Goal: Complete application form: Complete application form

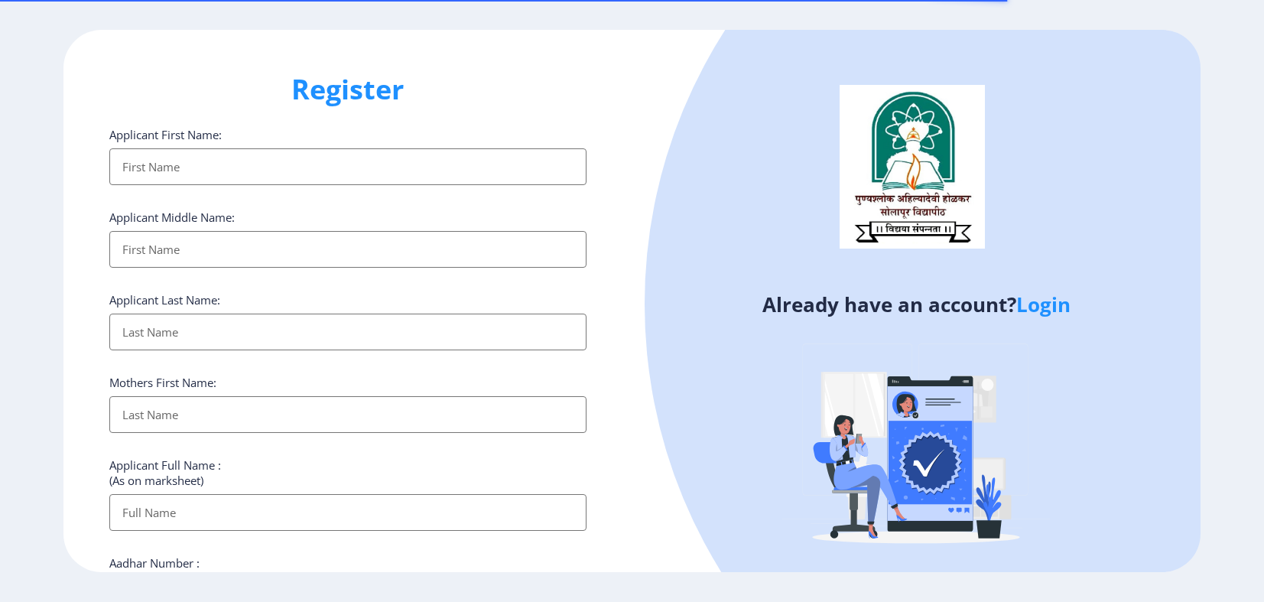
select select
click at [244, 184] on input "Applicant First Name:" at bounding box center [347, 166] width 477 height 37
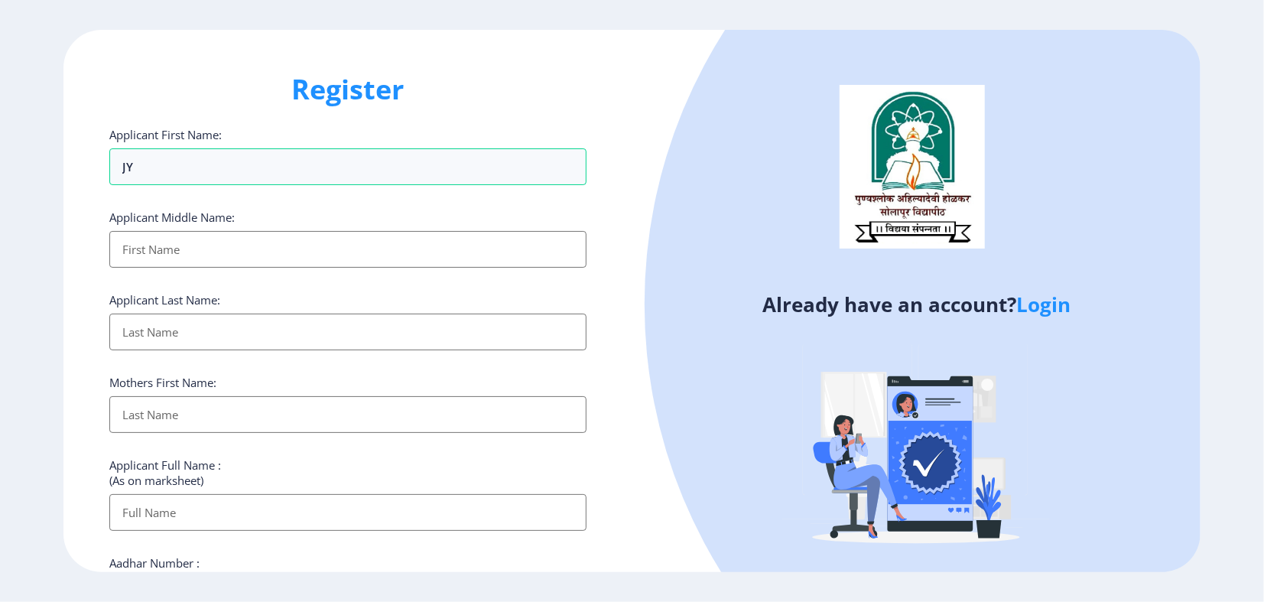
type input "J"
type input "PATIL"
type input "JYOTI"
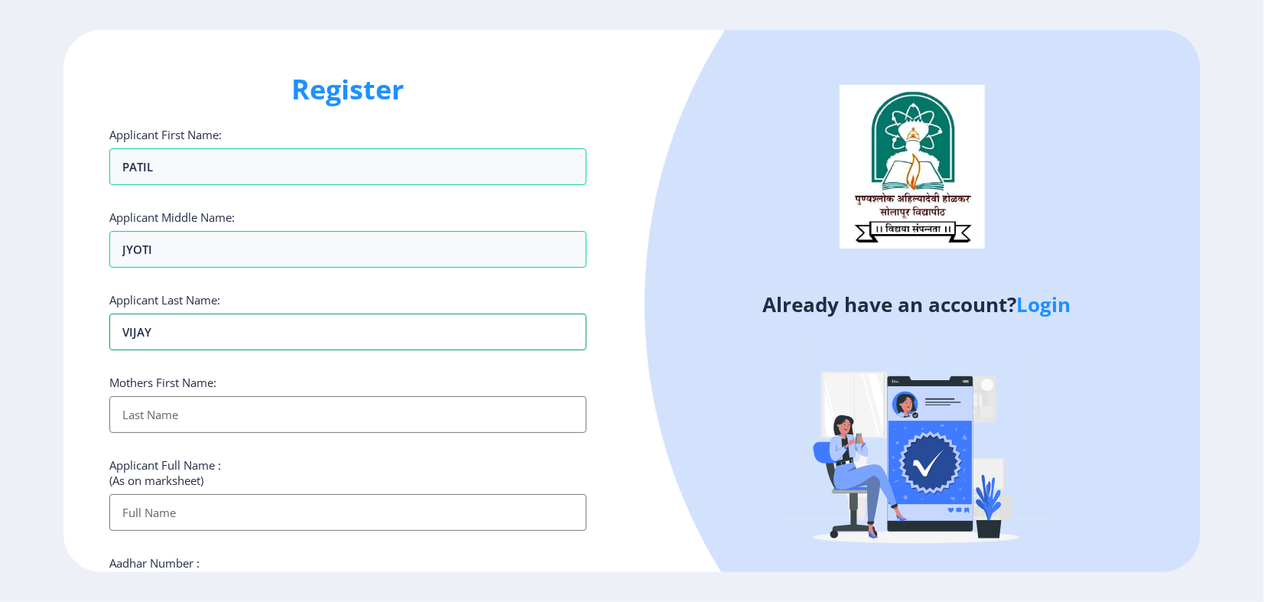
type input "VIJAY"
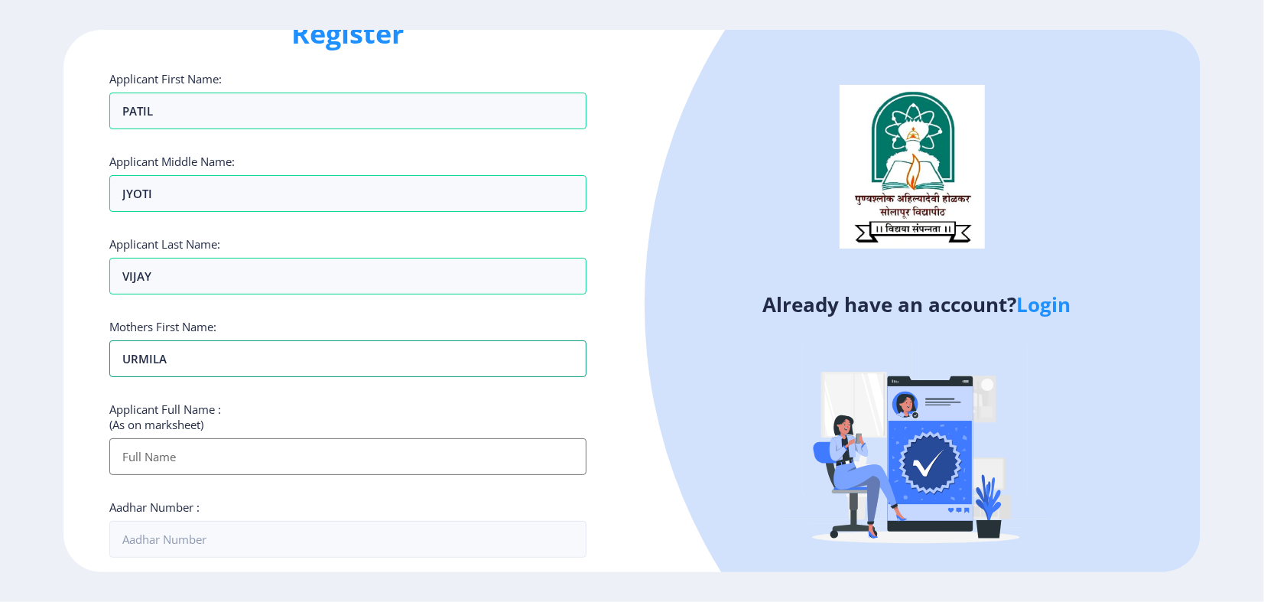
scroll to position [170, 0]
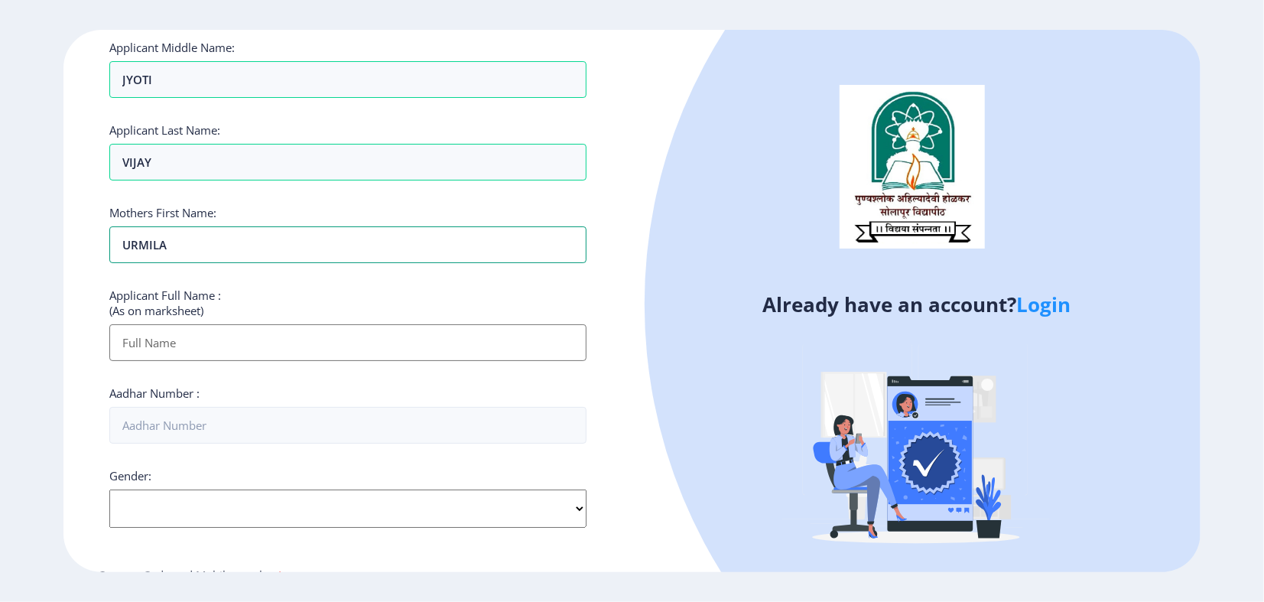
type input "URMILA"
click at [209, 361] on input "Applicant First Name:" at bounding box center [347, 342] width 477 height 37
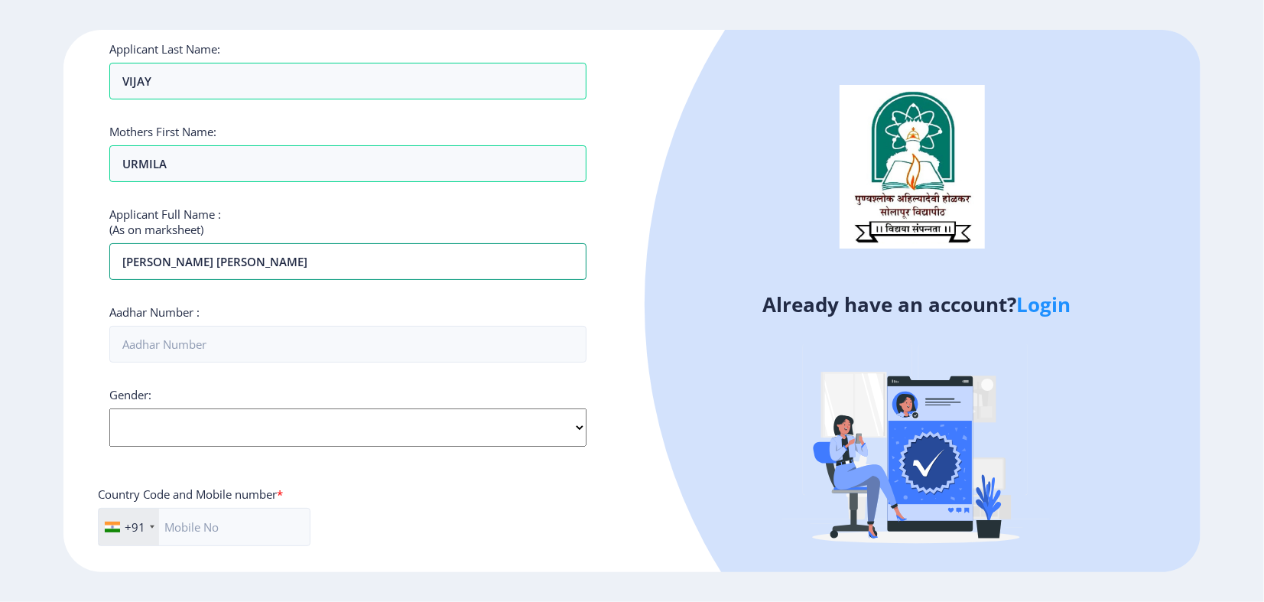
scroll to position [255, 0]
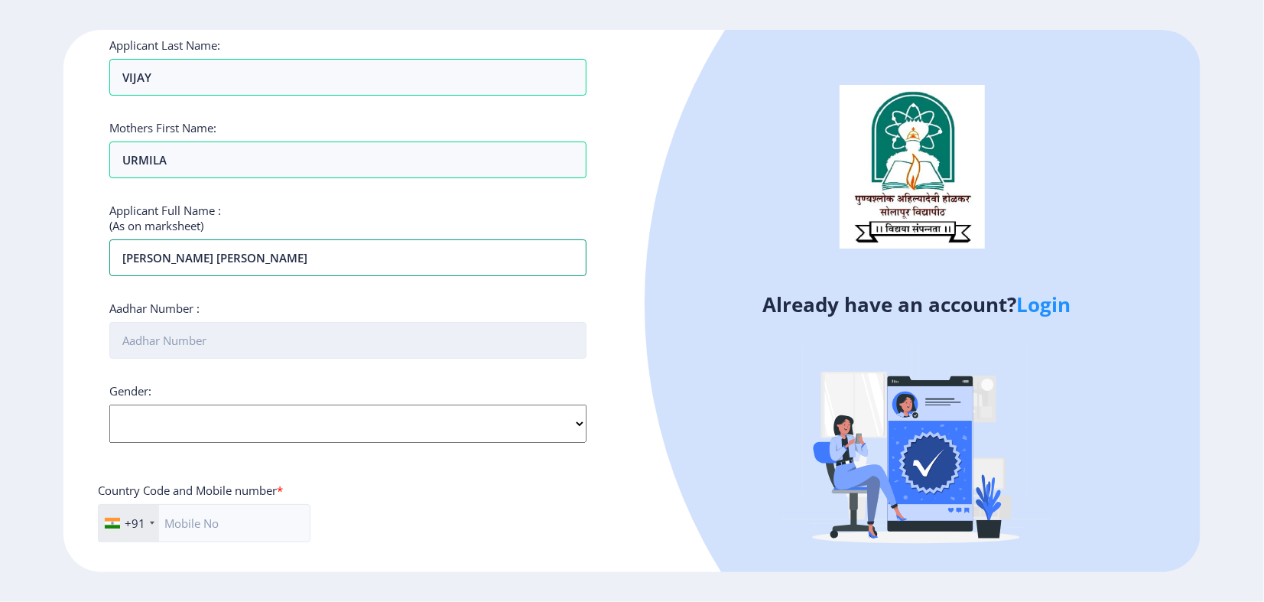
type input "[PERSON_NAME] [PERSON_NAME]"
click at [208, 359] on input "Aadhar Number :" at bounding box center [347, 340] width 477 height 37
type input "495761768998"
click at [348, 443] on select "Select Gender [DEMOGRAPHIC_DATA] [DEMOGRAPHIC_DATA] Other" at bounding box center [347, 423] width 477 height 38
select select "[DEMOGRAPHIC_DATA]"
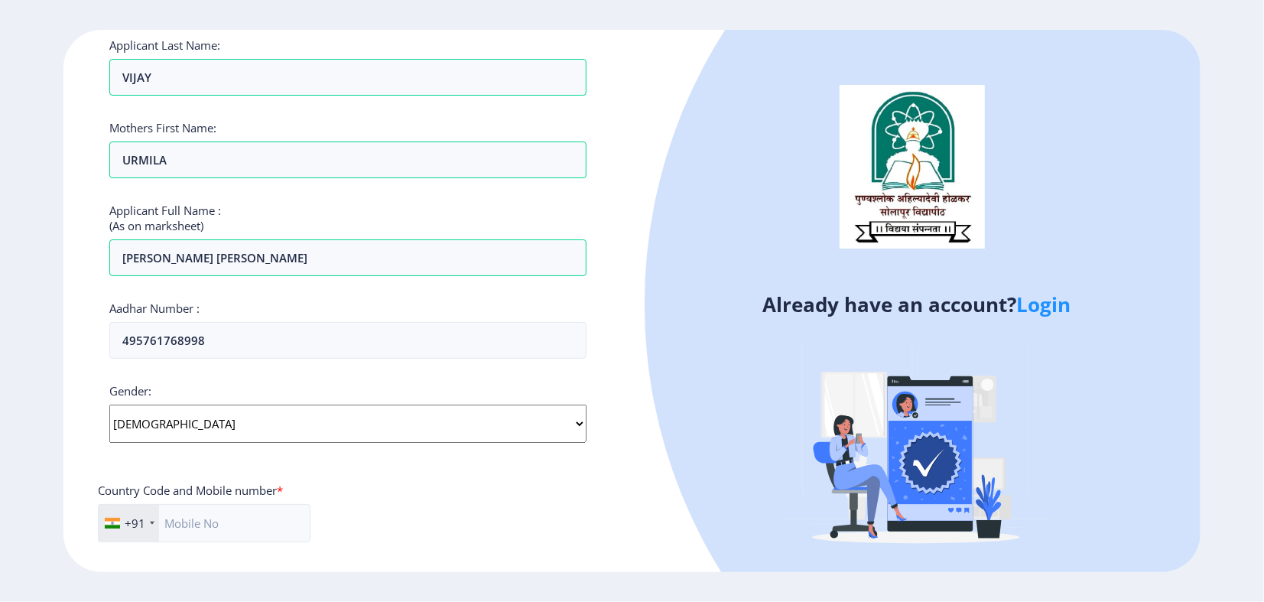
click at [109, 443] on select "Select Gender [DEMOGRAPHIC_DATA] [DEMOGRAPHIC_DATA] Other" at bounding box center [347, 423] width 477 height 38
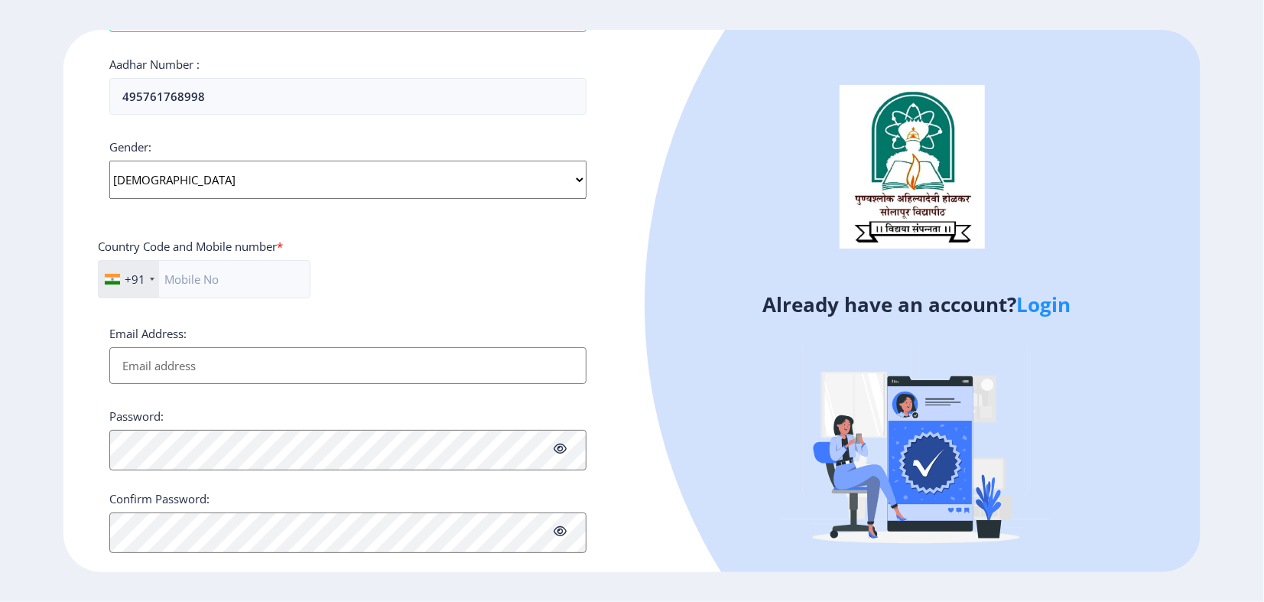
scroll to position [509, 0]
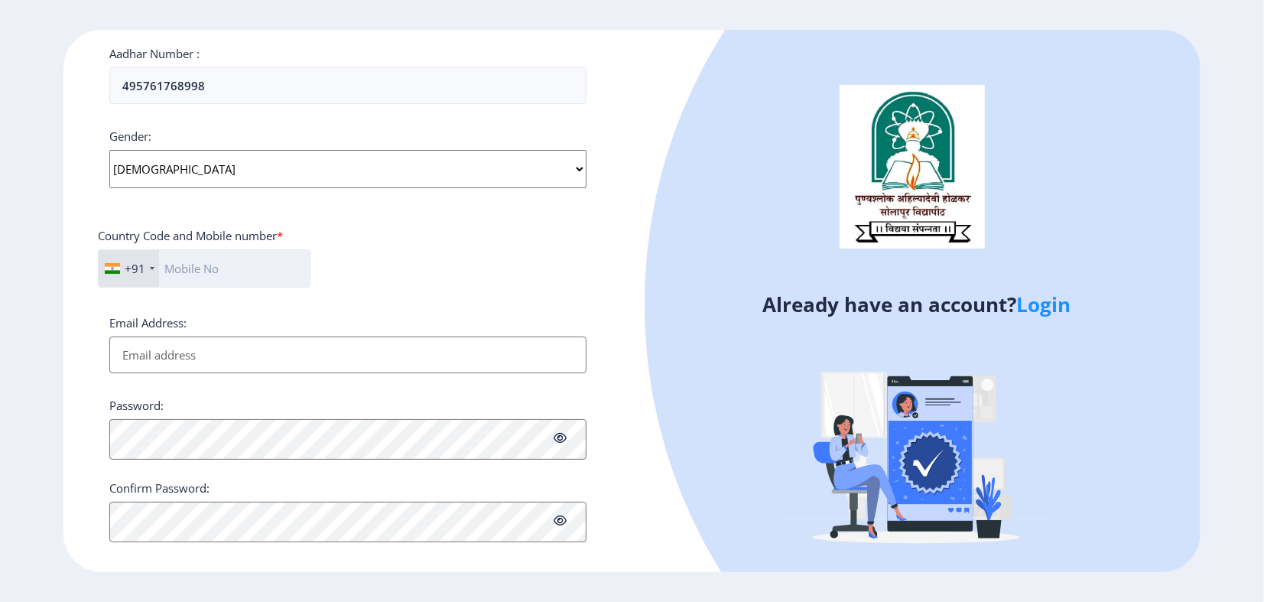
click at [235, 287] on input "text" at bounding box center [204, 268] width 213 height 38
type input "9"
type input "9960371492"
click at [214, 373] on input "Email Address:" at bounding box center [347, 354] width 477 height 37
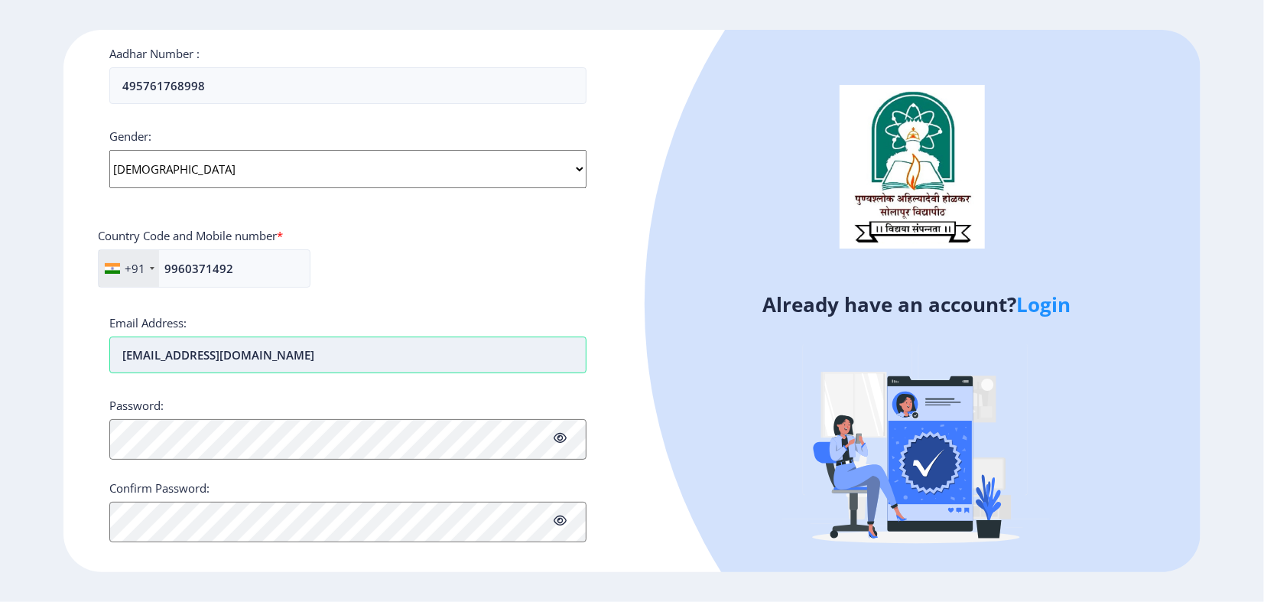
type input "[EMAIL_ADDRESS][DOMAIN_NAME]"
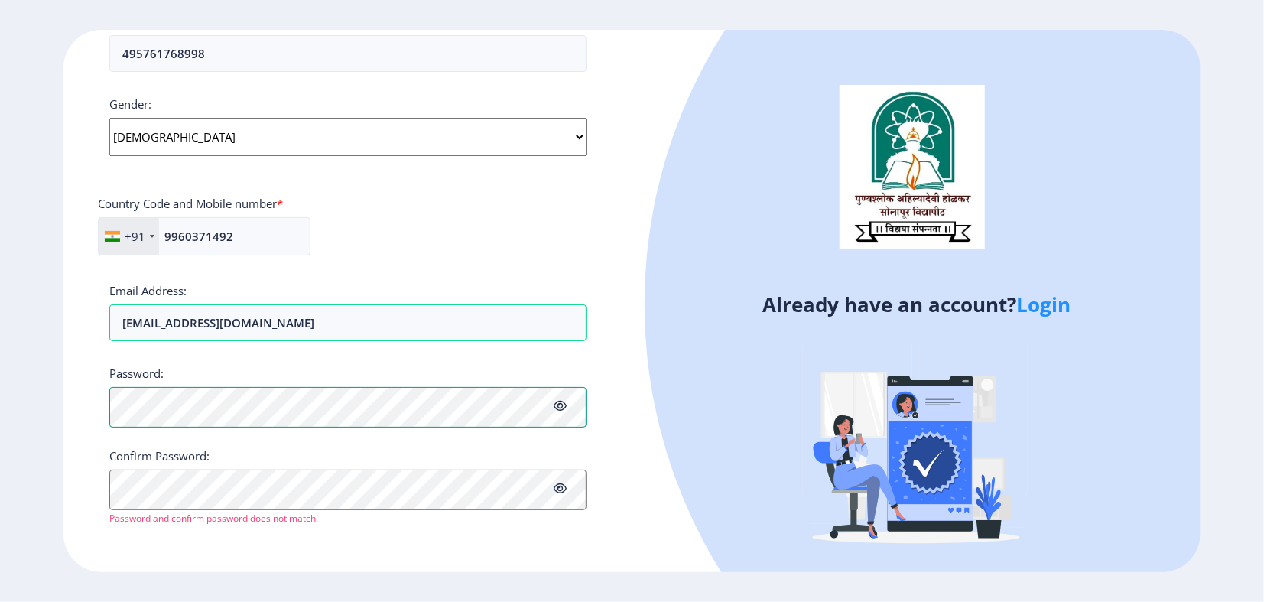
scroll to position [649, 0]
click at [554, 400] on icon at bounding box center [560, 405] width 13 height 11
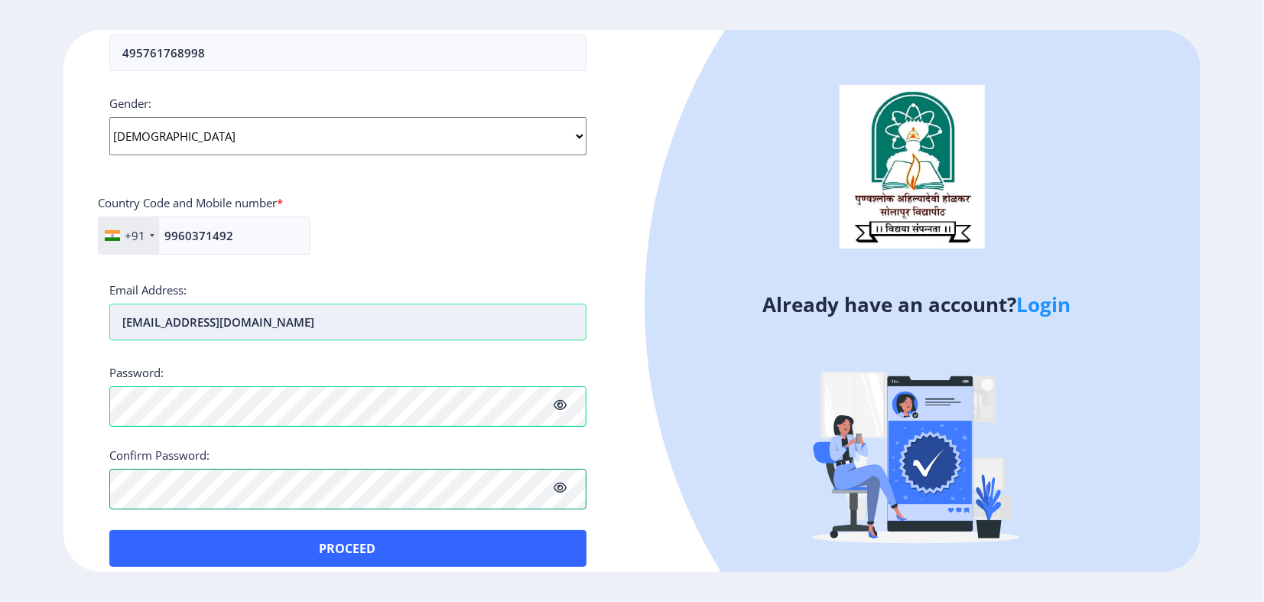
scroll to position [670, 0]
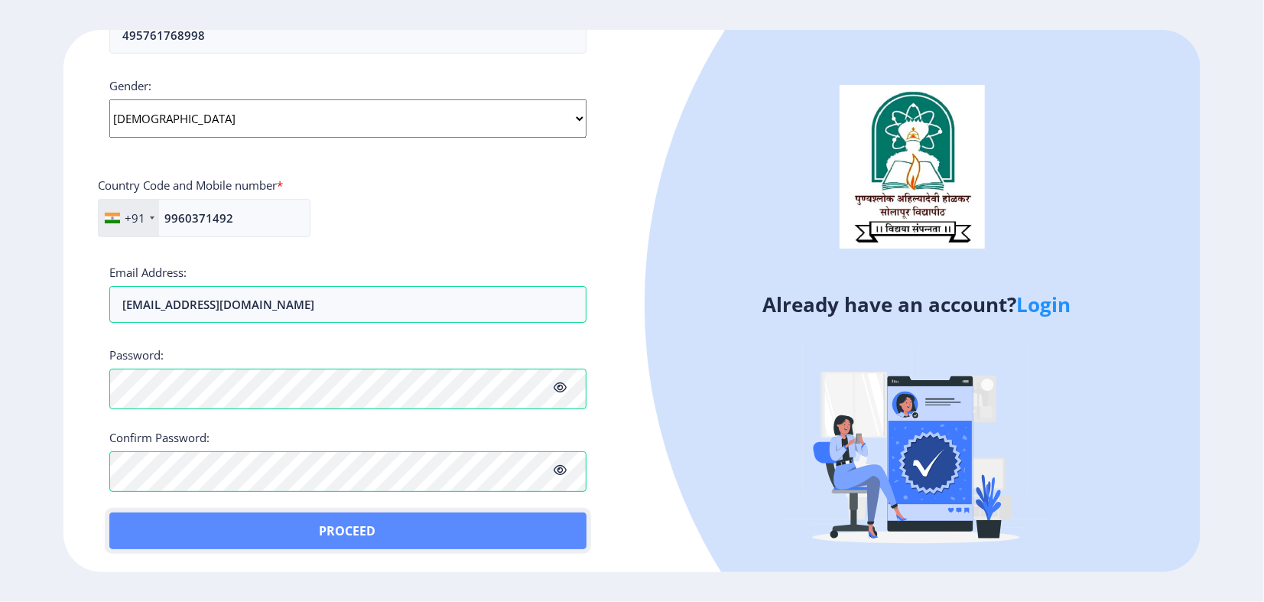
click at [343, 532] on button "Proceed" at bounding box center [347, 530] width 477 height 37
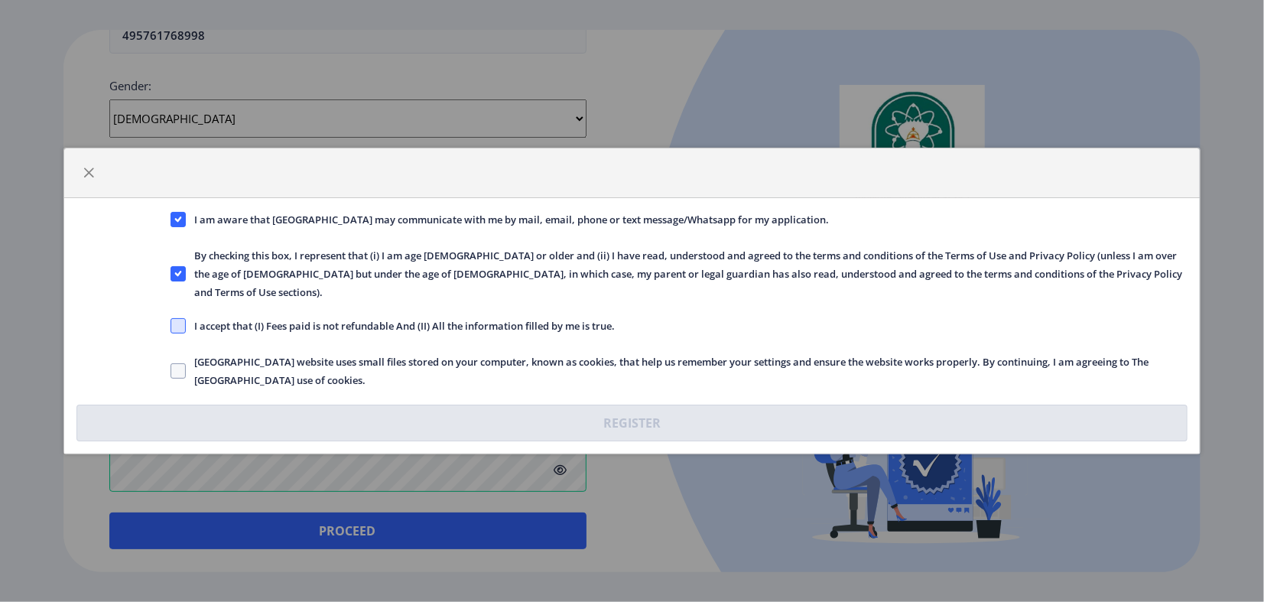
click at [181, 330] on span at bounding box center [178, 325] width 15 height 15
click at [171, 326] on input "I accept that (I) Fees paid is not refundable And (II) All the information fill…" at bounding box center [171, 326] width 1 height 1
checkbox input "true"
click at [181, 378] on span at bounding box center [178, 370] width 15 height 15
click at [171, 372] on input "[GEOGRAPHIC_DATA] website uses small files stored on your computer, known as co…" at bounding box center [171, 371] width 1 height 1
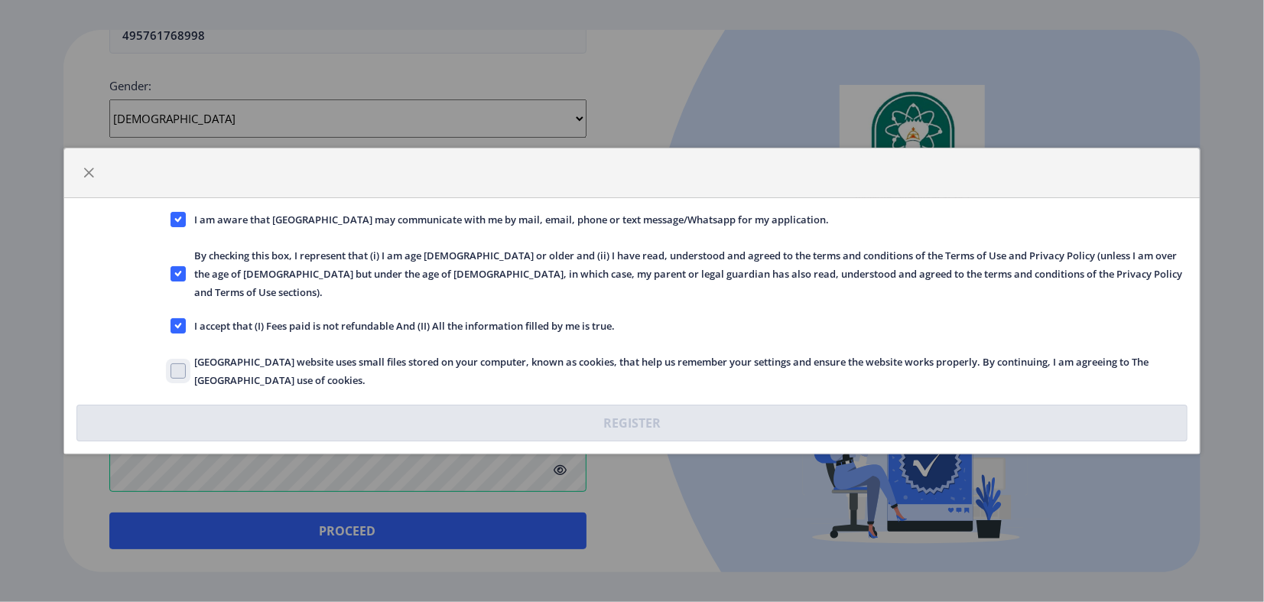
checkbox input "true"
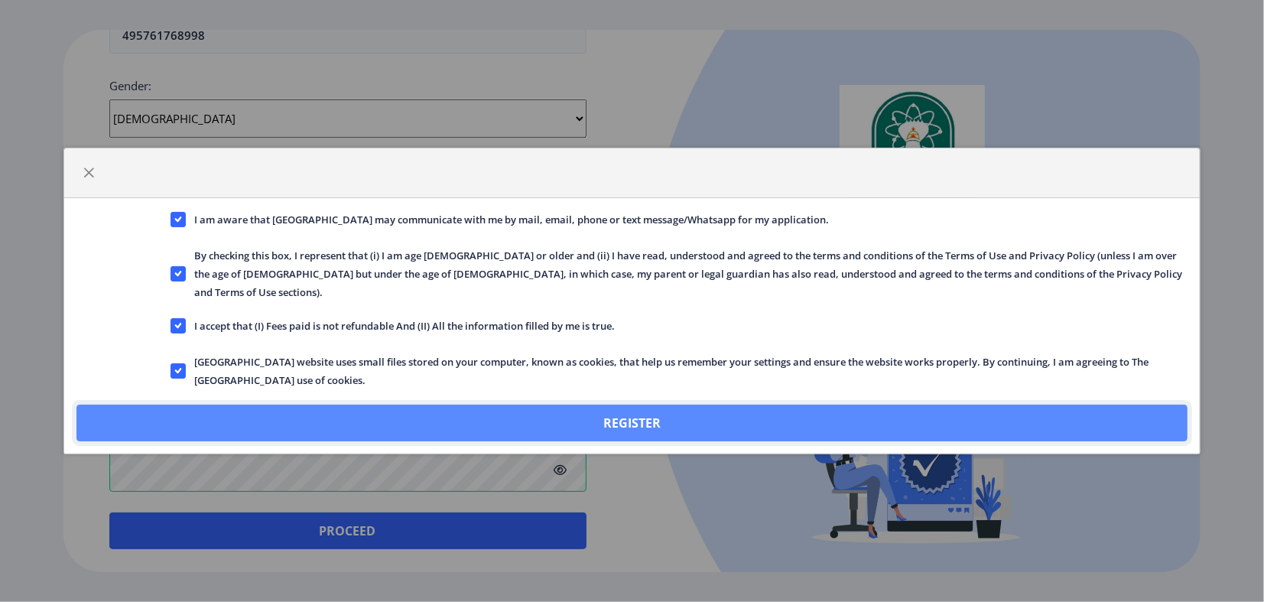
click at [635, 436] on button "Register" at bounding box center [632, 422] width 1112 height 37
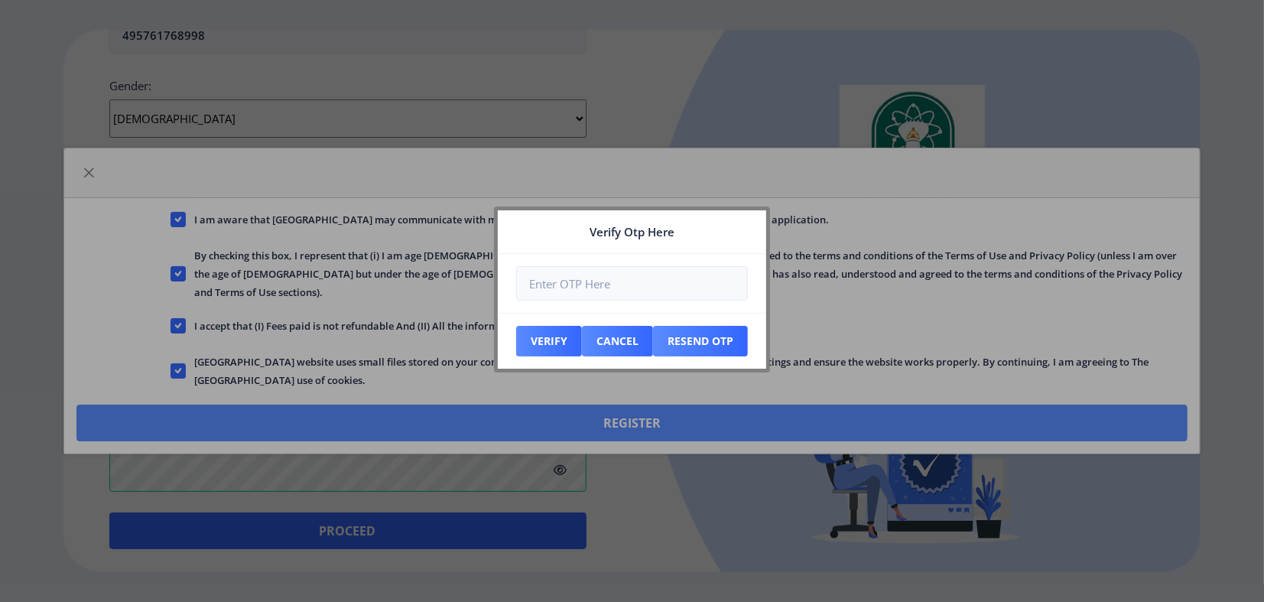
scroll to position [767, 0]
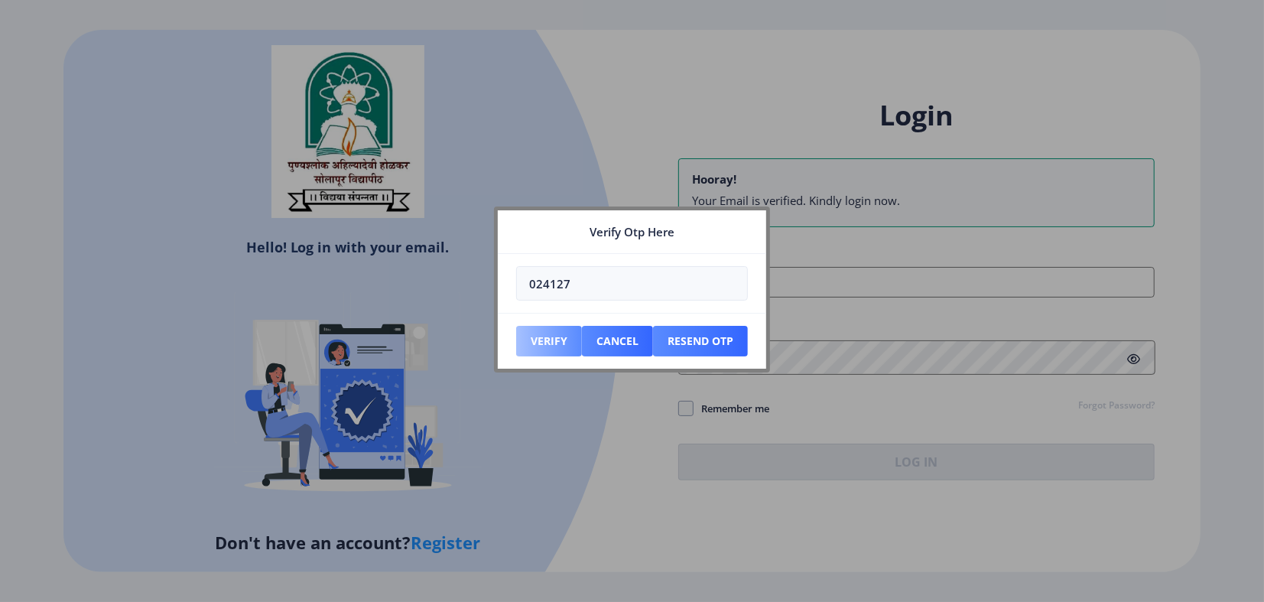
type input "024127"
click at [538, 349] on button "Verify" at bounding box center [549, 341] width 66 height 31
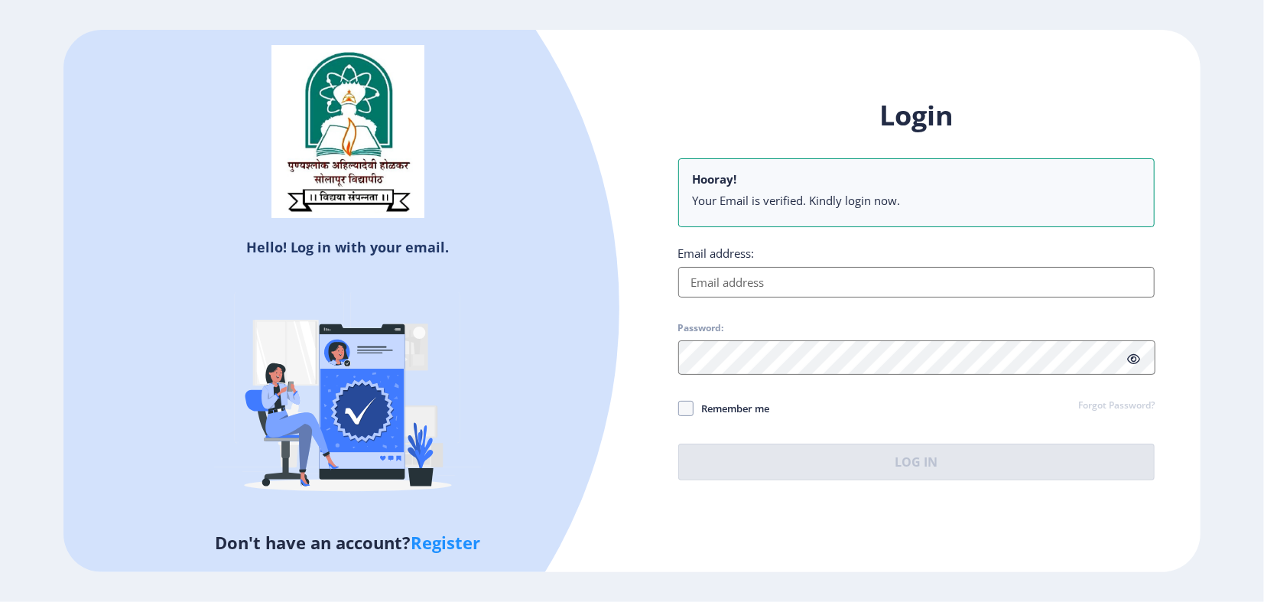
click at [779, 193] on li "Your Email is verified. Kindly login now." at bounding box center [917, 200] width 448 height 15
click at [743, 279] on input "Email address:" at bounding box center [916, 282] width 477 height 31
type input "[EMAIL_ADDRESS][DOMAIN_NAME]"
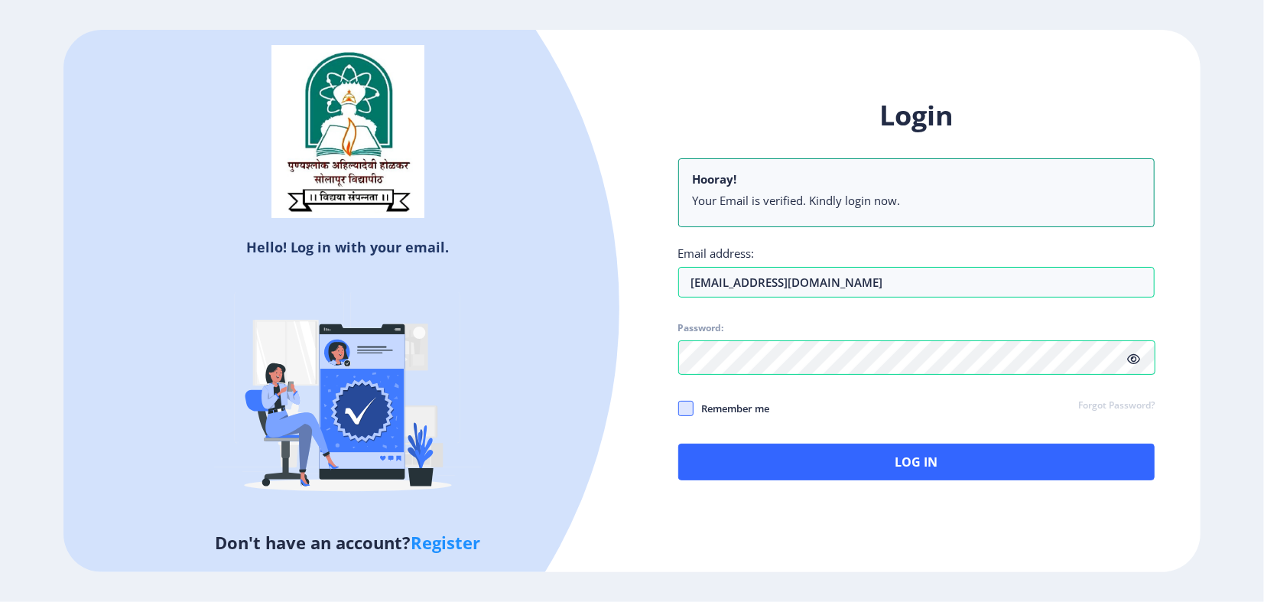
click at [685, 416] on span at bounding box center [685, 408] width 15 height 15
click at [679, 408] on input "Remember me" at bounding box center [678, 408] width 1 height 1
checkbox input "true"
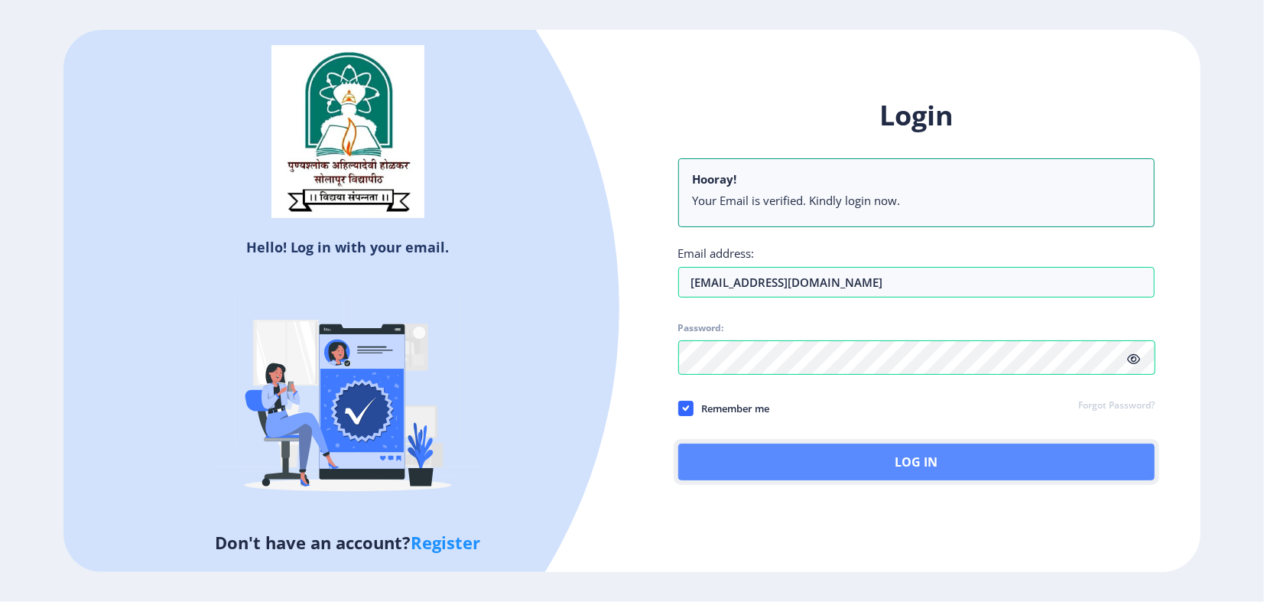
click at [915, 467] on button "Log In" at bounding box center [916, 461] width 477 height 37
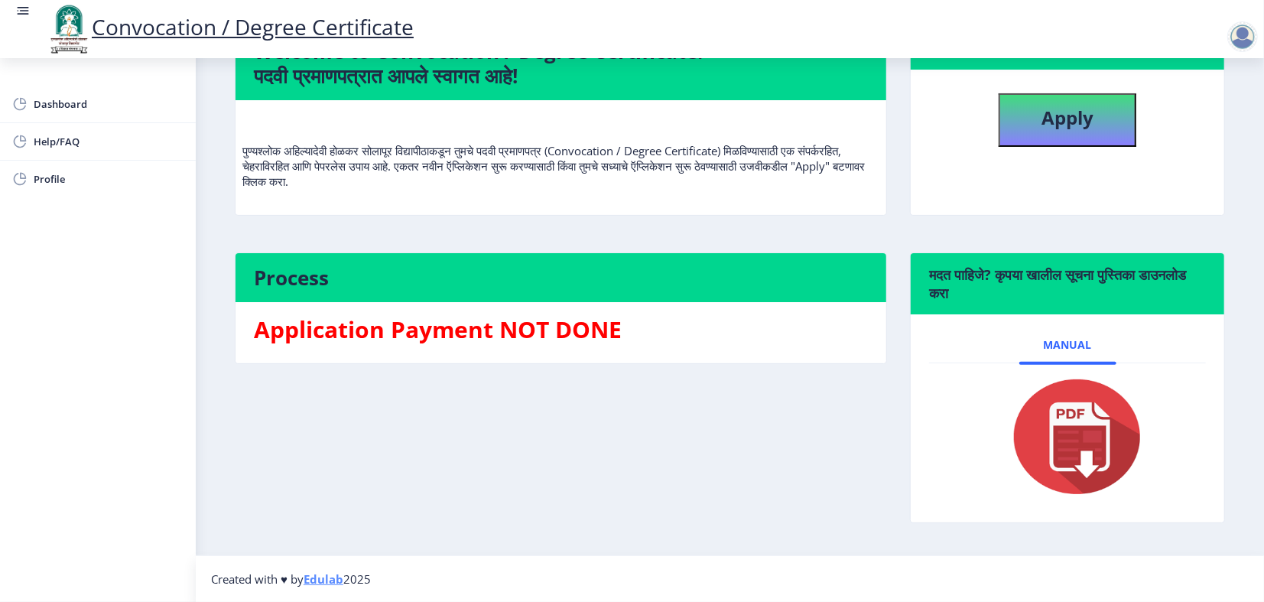
scroll to position [215, 0]
click at [1080, 440] on img at bounding box center [1067, 436] width 153 height 122
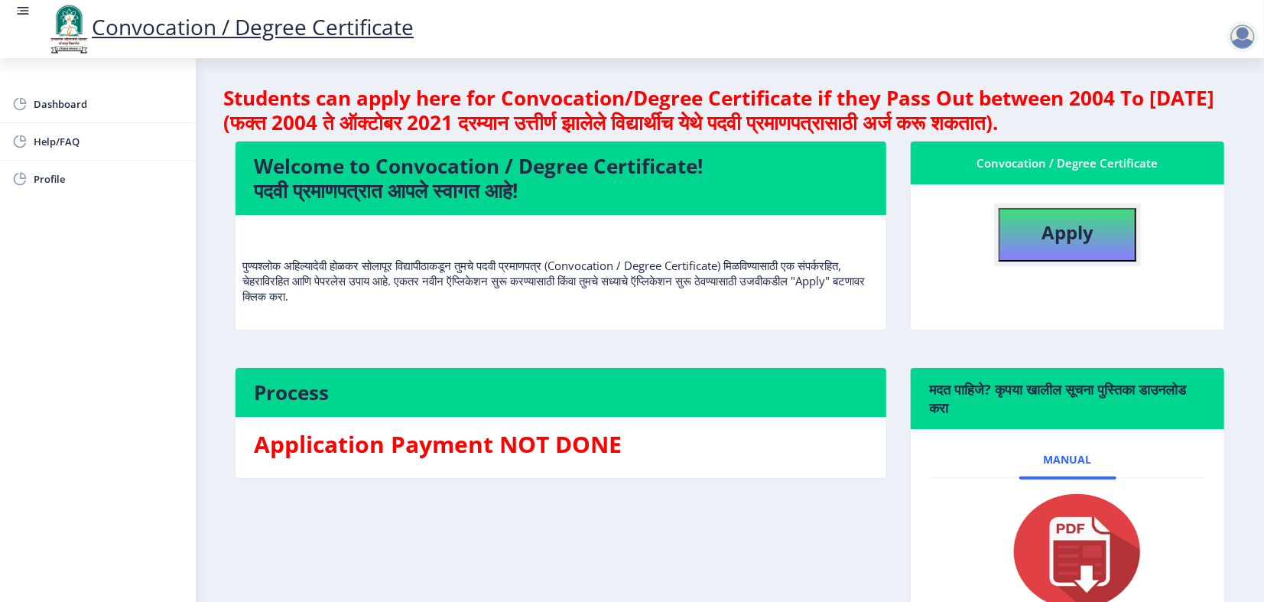
click at [1053, 245] on b "Apply" at bounding box center [1067, 231] width 52 height 25
select select
